Goal: Find specific page/section: Find specific page/section

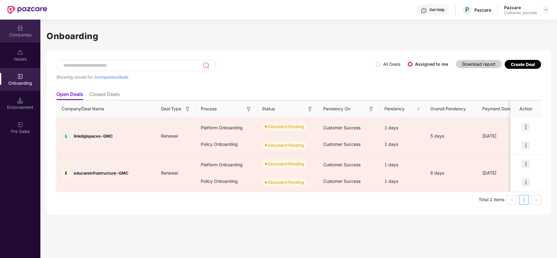
click at [26, 32] on div "Companies" at bounding box center [20, 35] width 40 height 6
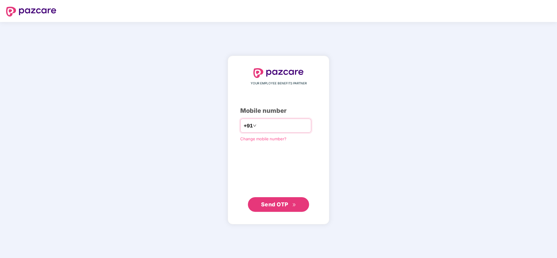
type input "*"
paste input "**********"
type input "**********"
click at [274, 208] on span "Send OTP" at bounding box center [278, 204] width 35 height 9
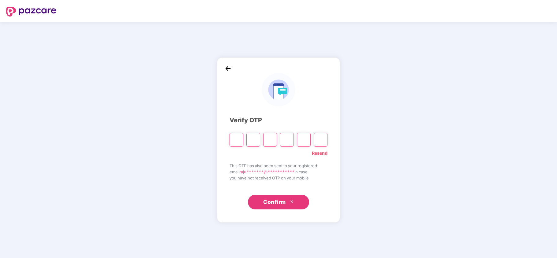
type input "*"
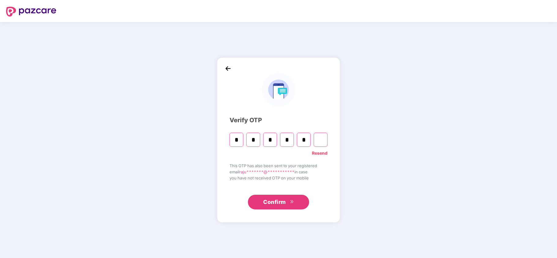
type input "*"
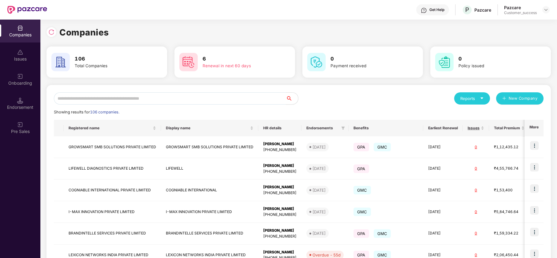
click at [110, 97] on input "text" at bounding box center [170, 98] width 232 height 12
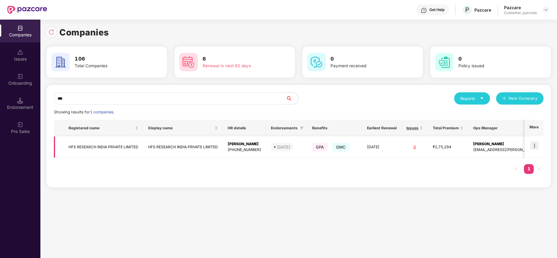
type input "***"
click at [534, 145] on img at bounding box center [534, 145] width 9 height 9
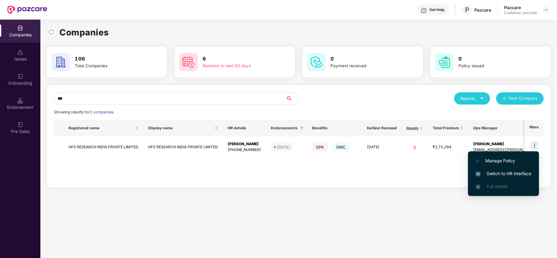
click at [511, 172] on span "Switch to HR interface" at bounding box center [504, 173] width 56 height 7
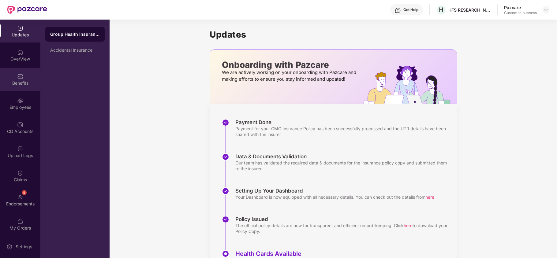
click at [20, 82] on div "Benefits" at bounding box center [20, 83] width 40 height 6
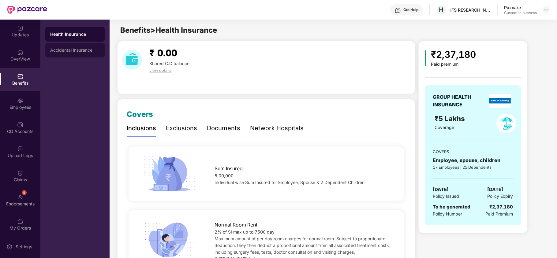
click at [62, 46] on div "Accidental Insurance" at bounding box center [74, 50] width 59 height 15
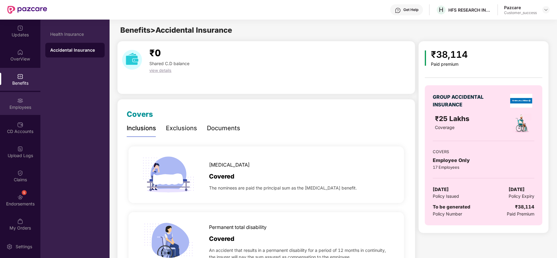
click at [23, 97] on div "Employees" at bounding box center [20, 103] width 40 height 23
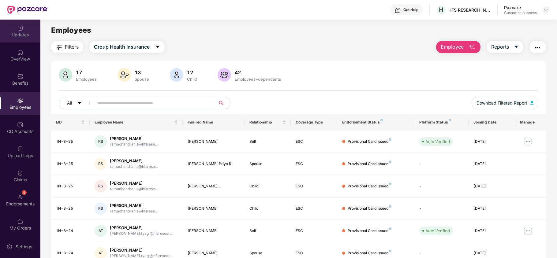
click at [26, 34] on div "Updates" at bounding box center [20, 35] width 40 height 6
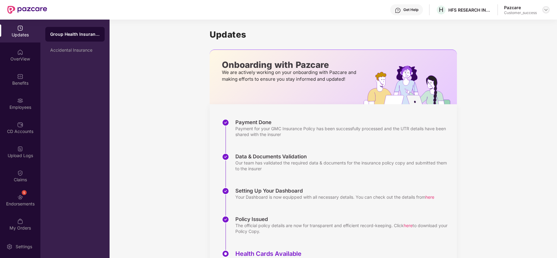
click at [546, 9] on img at bounding box center [546, 9] width 5 height 5
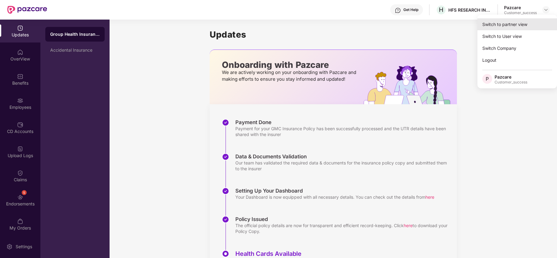
click at [509, 24] on div "Switch to partner view" at bounding box center [517, 24] width 80 height 12
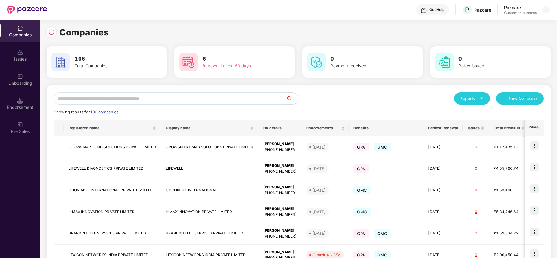
click at [127, 98] on input "text" at bounding box center [170, 98] width 232 height 12
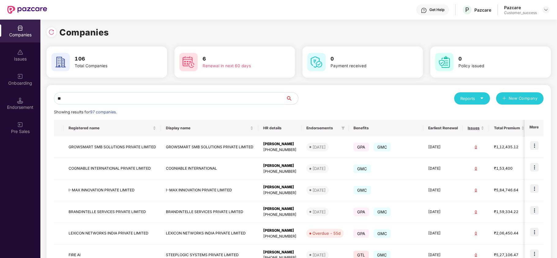
type input "*"
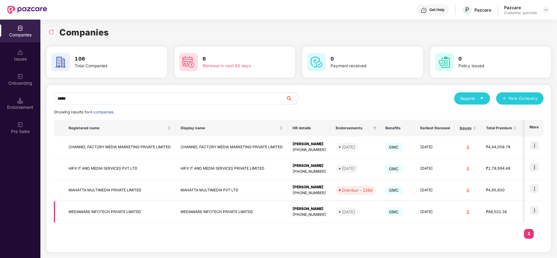
type input "*****"
click at [103, 214] on td "MEDIAWARE INFOTECH PRIVATE LIMITED" at bounding box center [120, 212] width 112 height 22
